Goal: Task Accomplishment & Management: Manage account settings

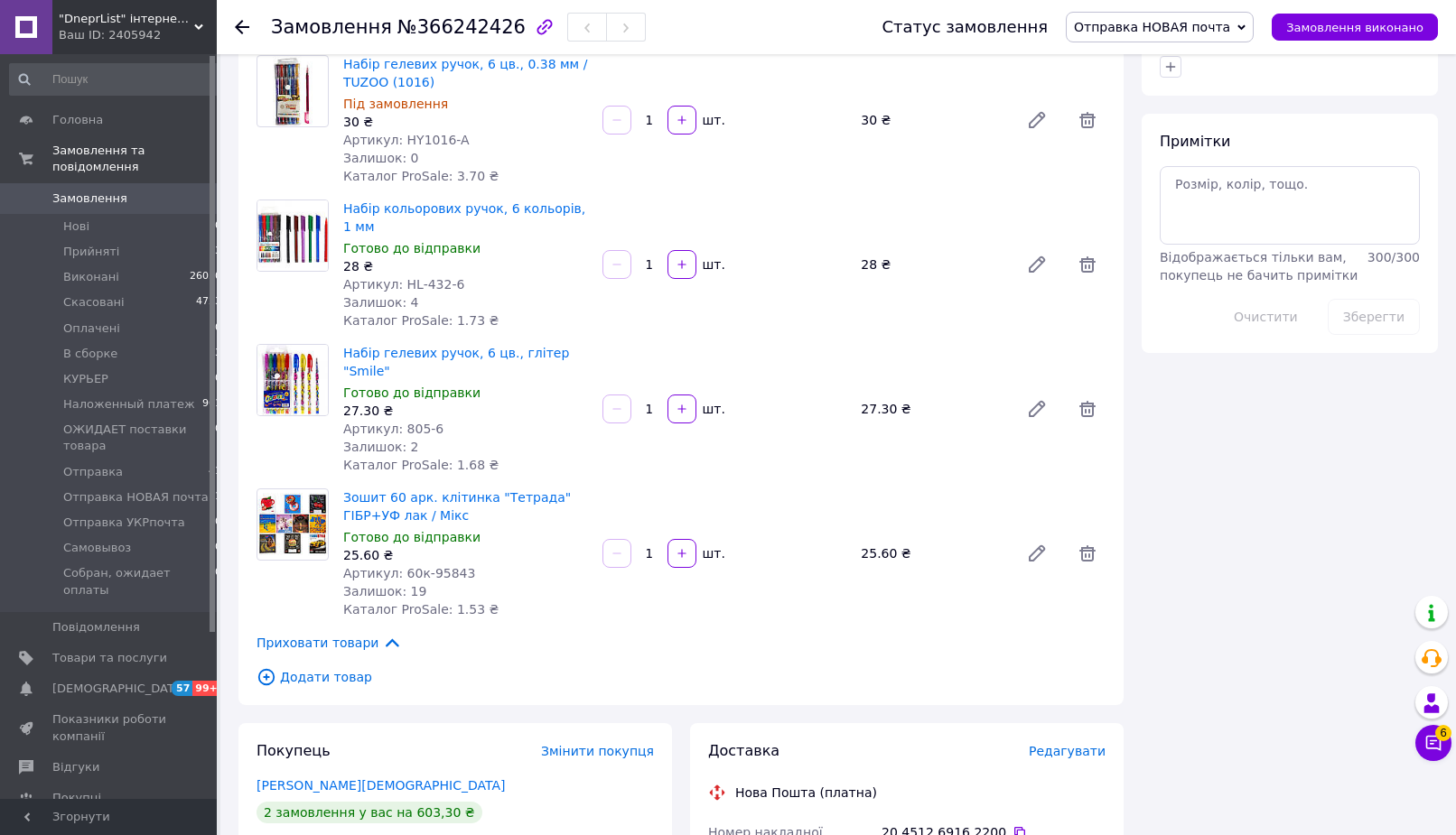
scroll to position [553, 0]
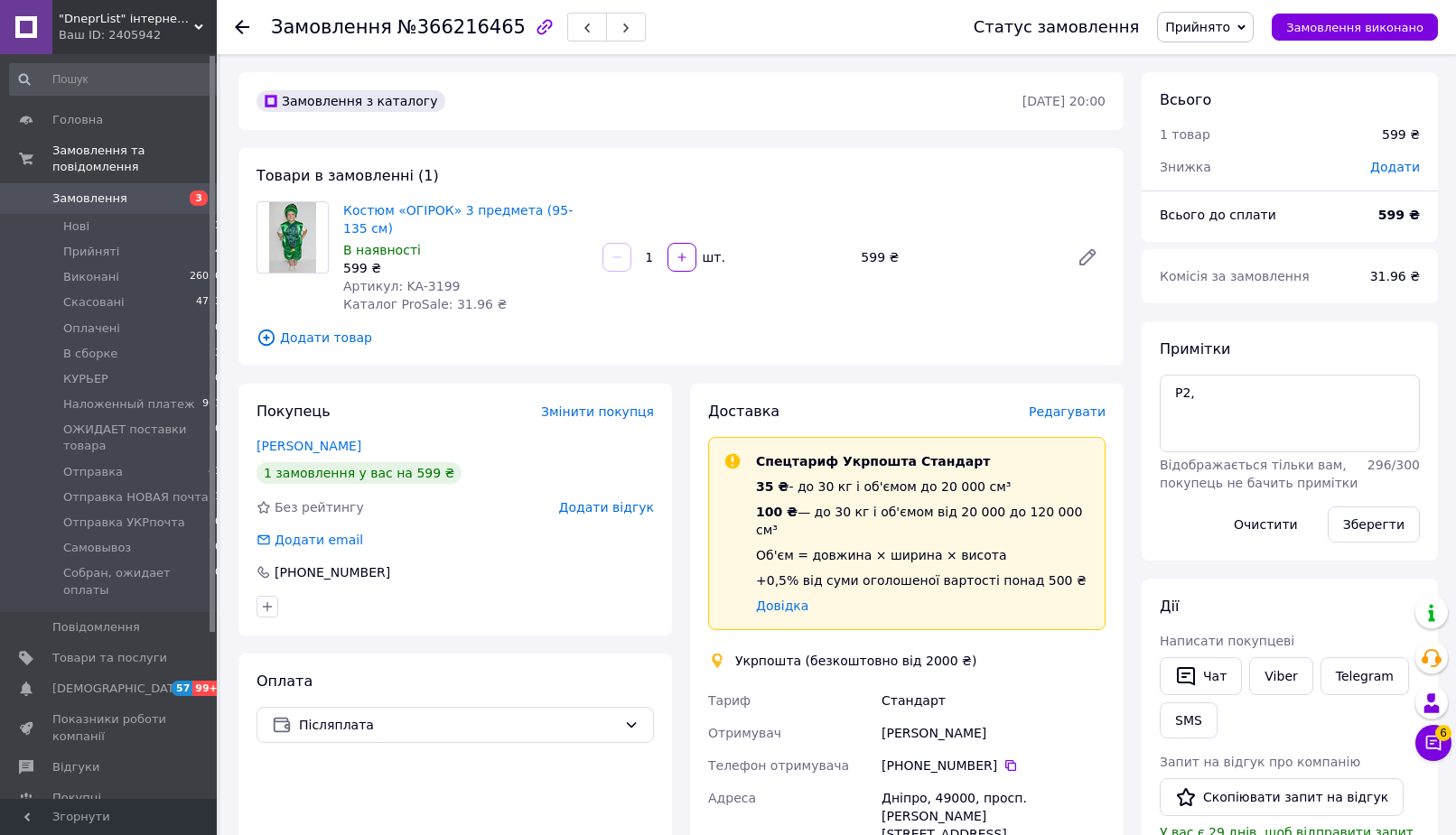
click at [1230, 33] on span "Прийнято" at bounding box center [1196, 27] width 65 height 15
click at [467, 720] on div "Післяплата" at bounding box center [455, 725] width 398 height 36
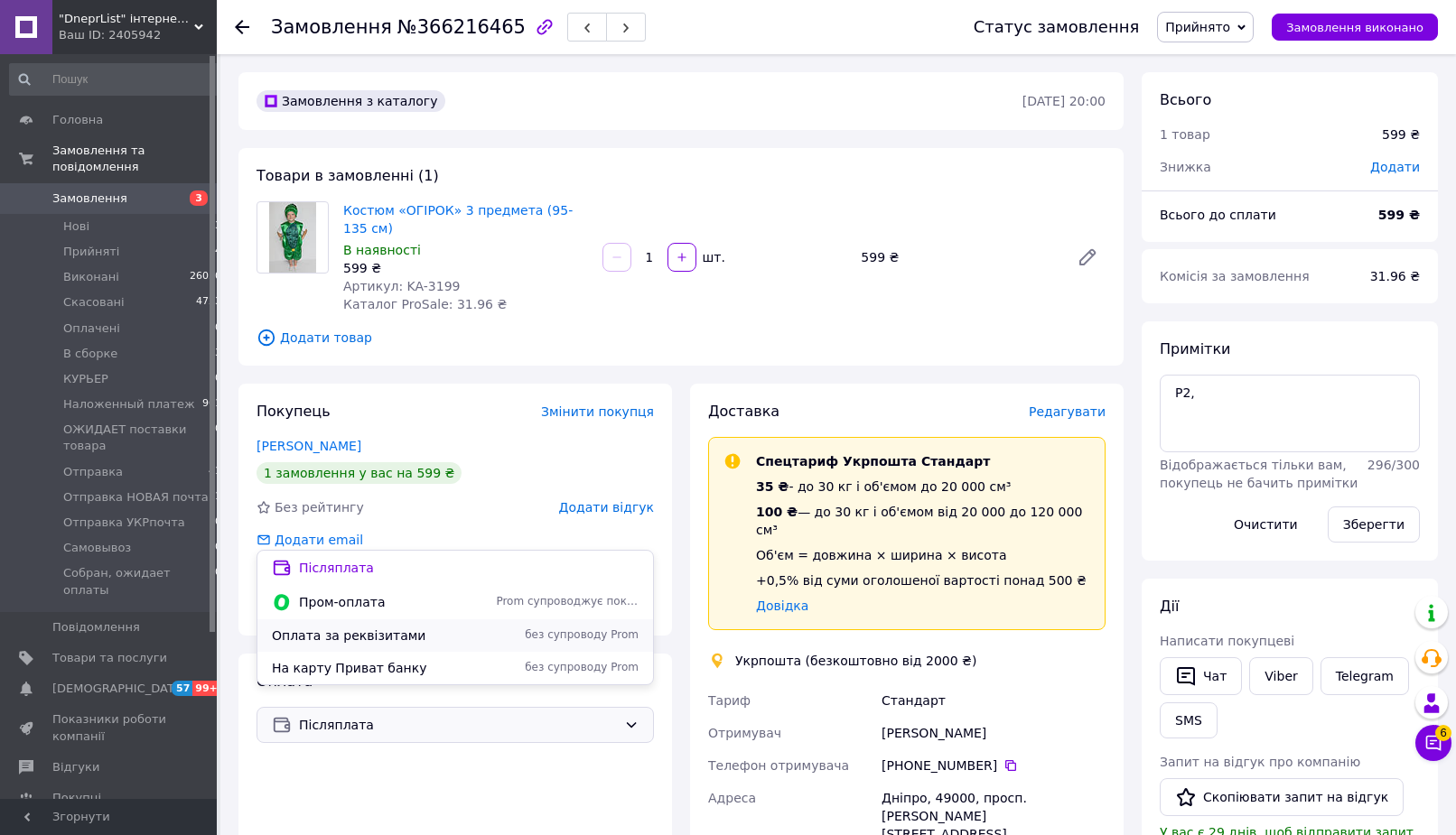
click at [354, 634] on span "Оплата за реквізитами" at bounding box center [380, 635] width 217 height 18
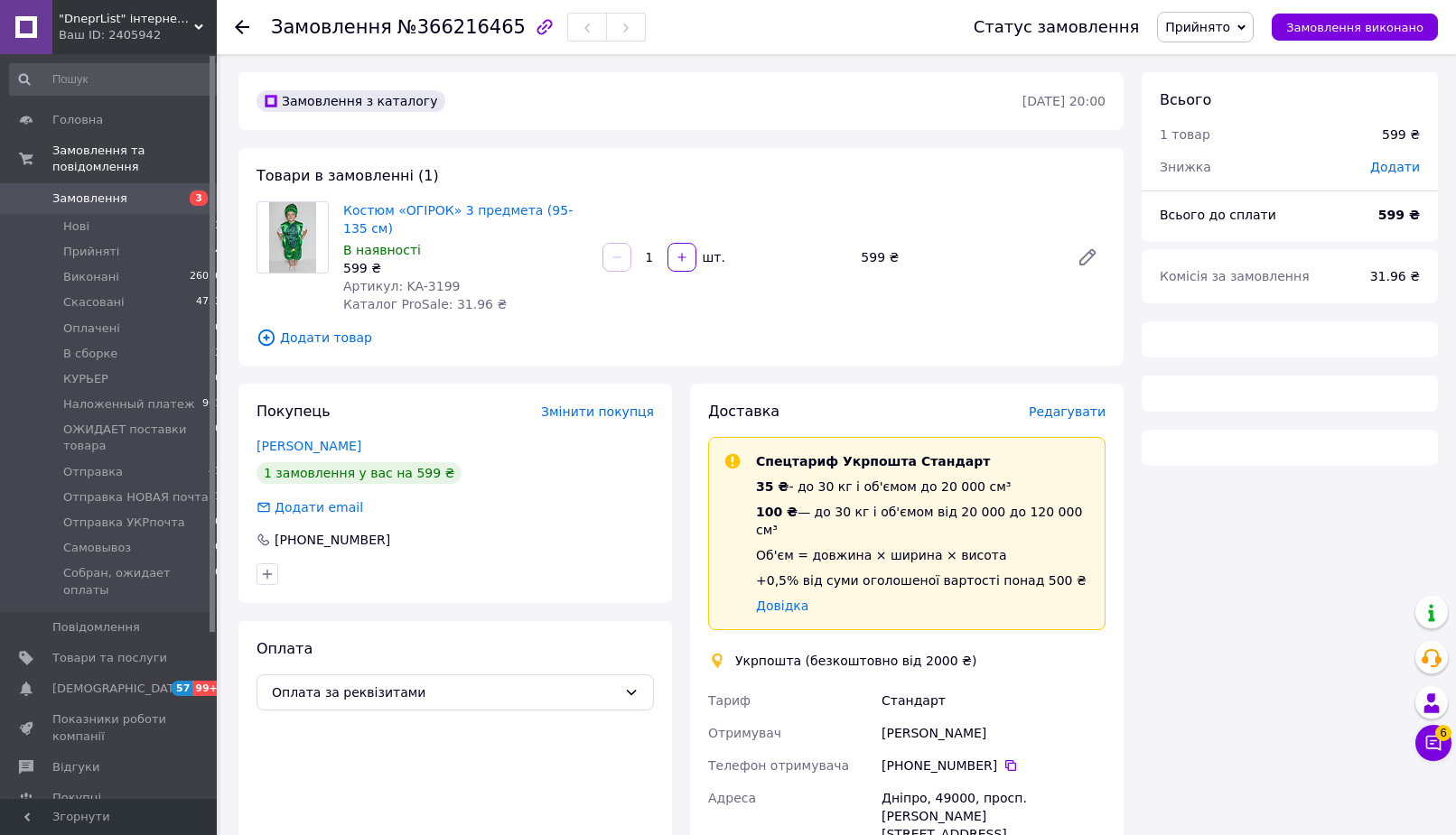
click at [1227, 35] on span "Прийнято" at bounding box center [1196, 27] width 65 height 15
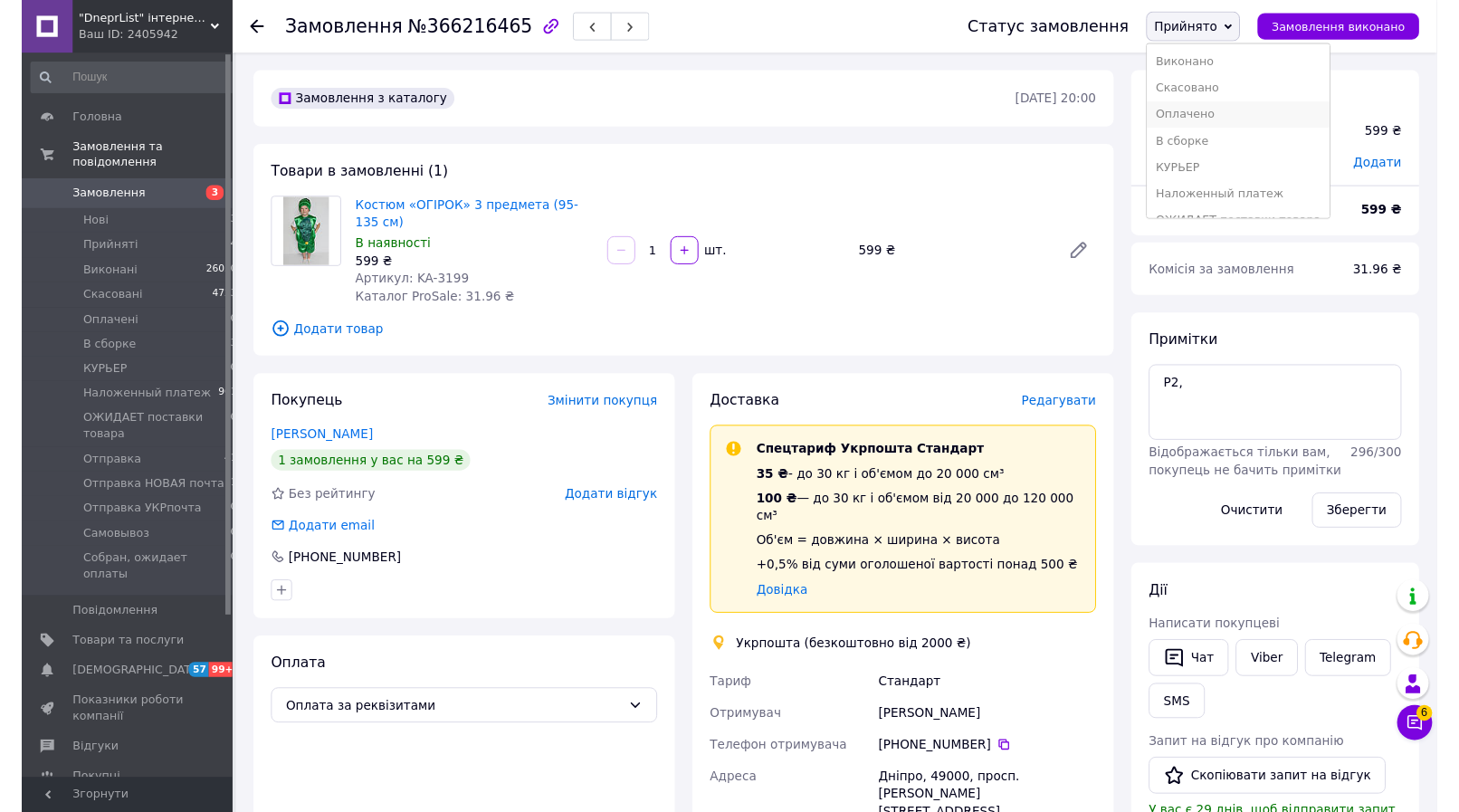
scroll to position [171, 0]
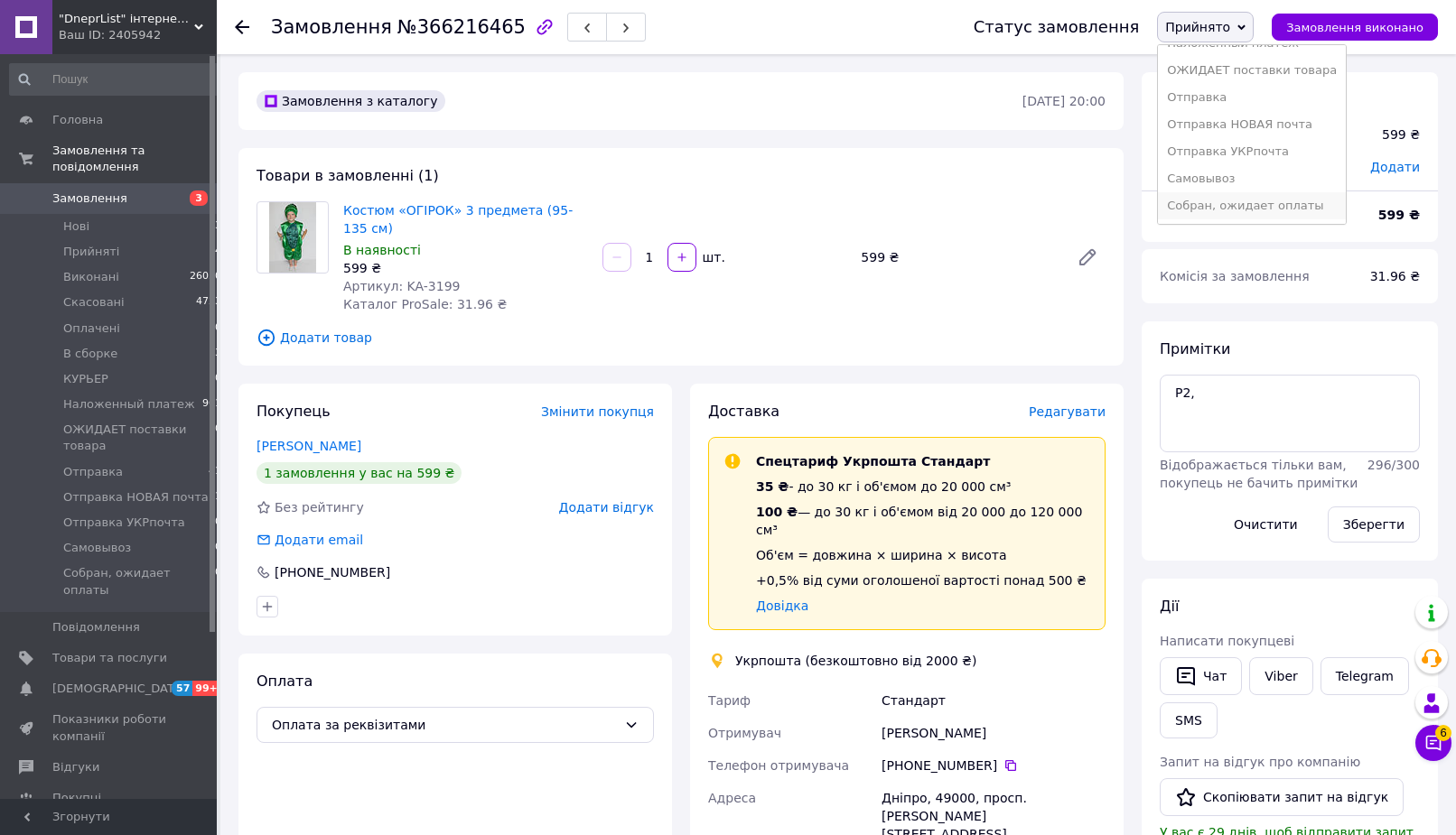
click at [1262, 197] on li "Собран, ожидает оплаты" at bounding box center [1251, 205] width 188 height 27
